Goal: Task Accomplishment & Management: Manage account settings

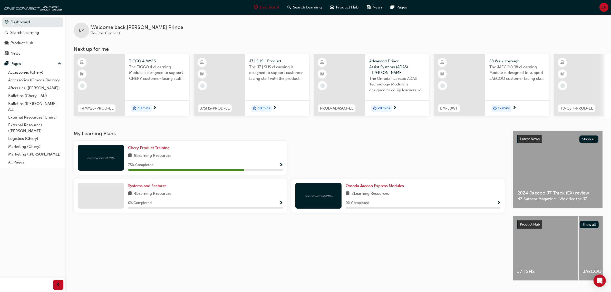
click at [282, 167] on span "Show Progress" at bounding box center [281, 165] width 4 height 5
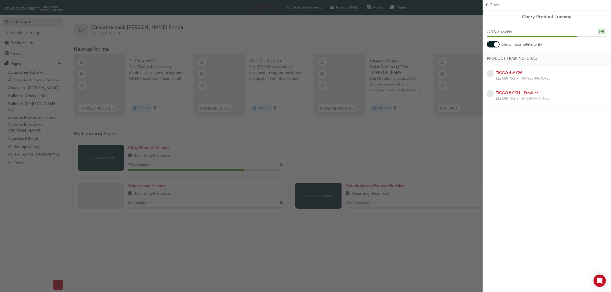
click at [226, 237] on div "button" at bounding box center [241, 146] width 483 height 292
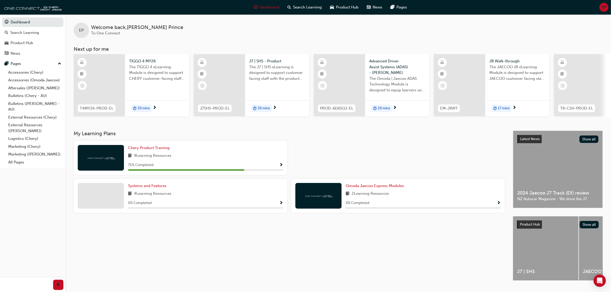
click at [602, 3] on div "EP" at bounding box center [603, 7] width 9 height 9
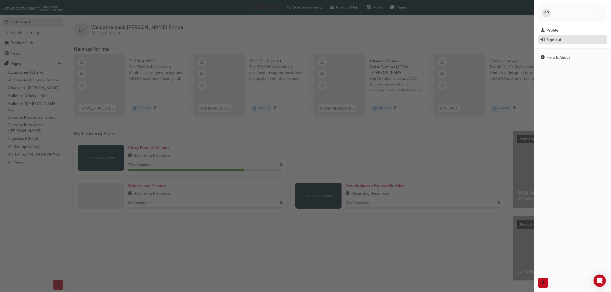
click at [558, 37] on div "Sign out" at bounding box center [553, 40] width 15 height 6
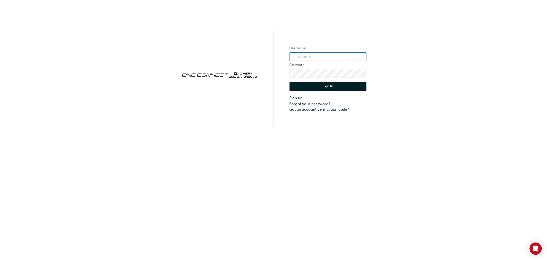
type input "cma089"
click at [328, 85] on button "Sign In" at bounding box center [328, 87] width 77 height 10
